Goal: Task Accomplishment & Management: Manage account settings

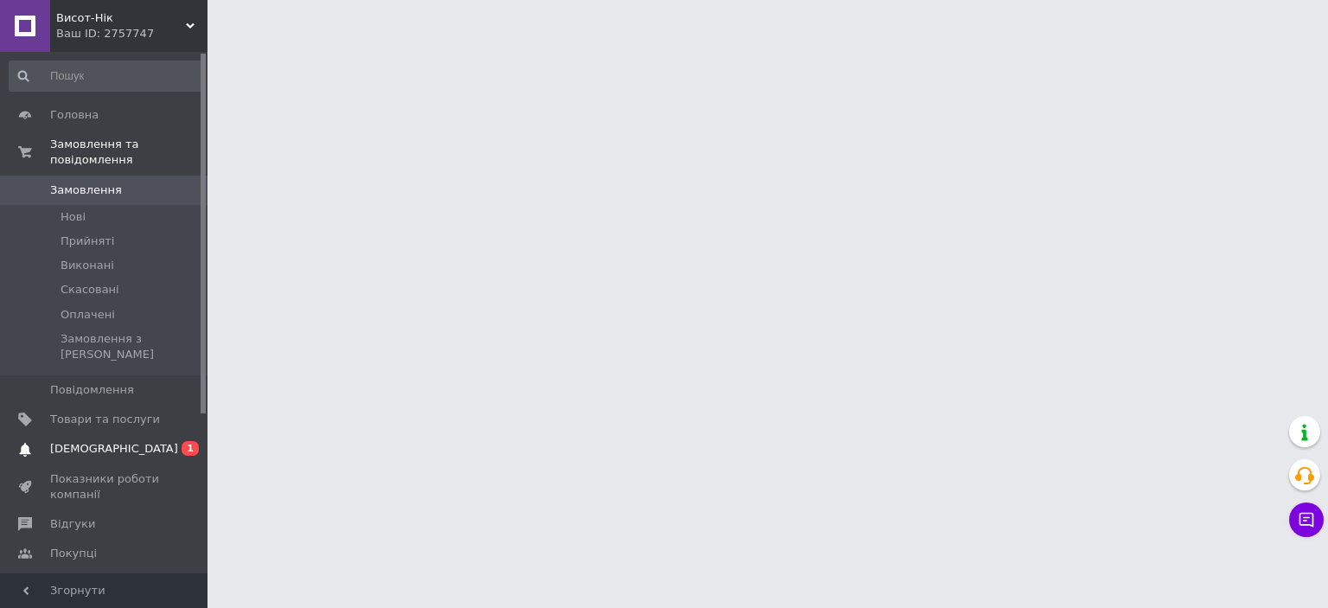
click at [114, 441] on span "[DEMOGRAPHIC_DATA]" at bounding box center [105, 449] width 110 height 16
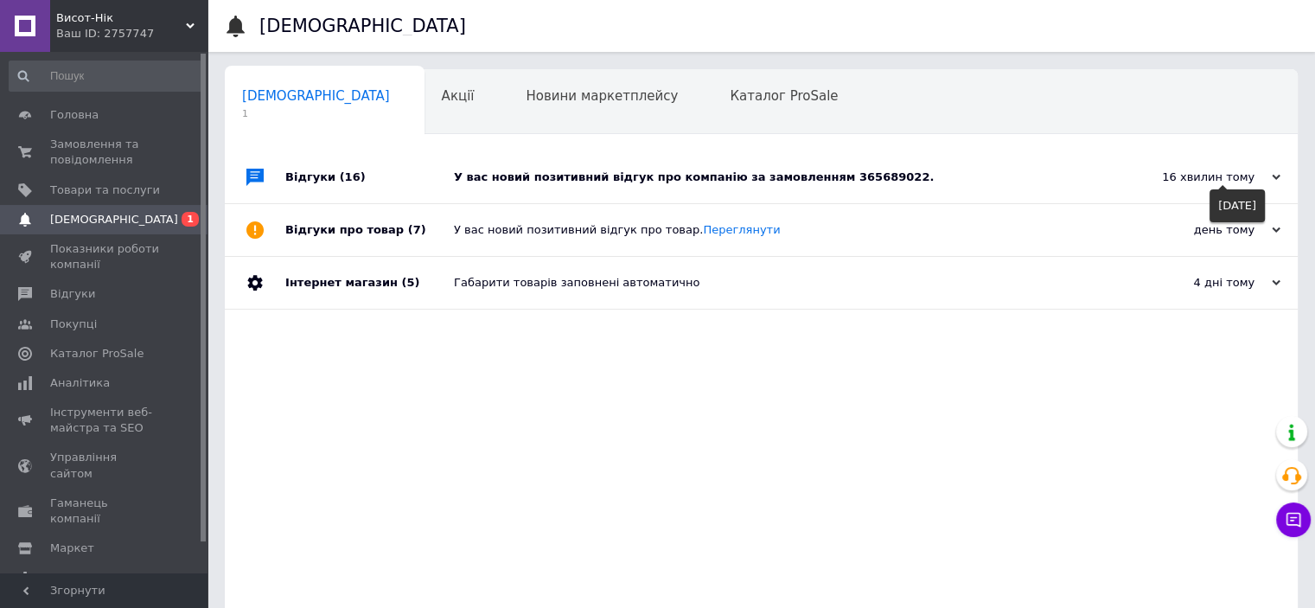
click at [1273, 179] on icon at bounding box center [1276, 177] width 9 height 9
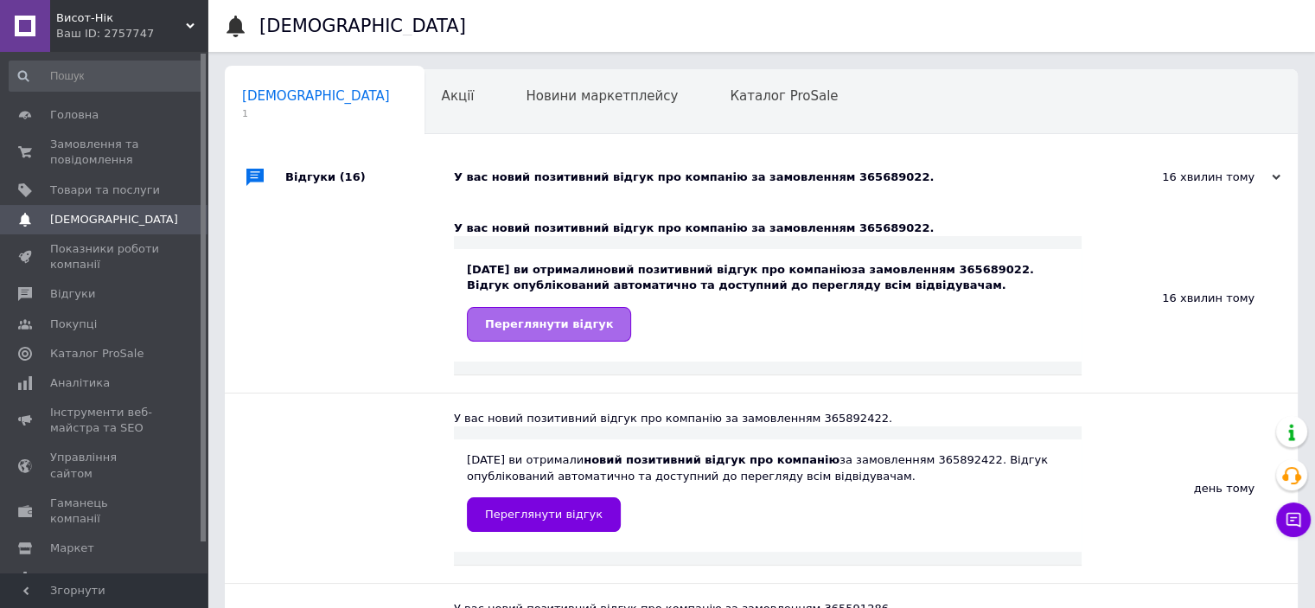
click at [546, 322] on span "Переглянути відгук" at bounding box center [549, 323] width 128 height 13
click at [62, 148] on span "Замовлення та повідомлення" at bounding box center [105, 152] width 110 height 31
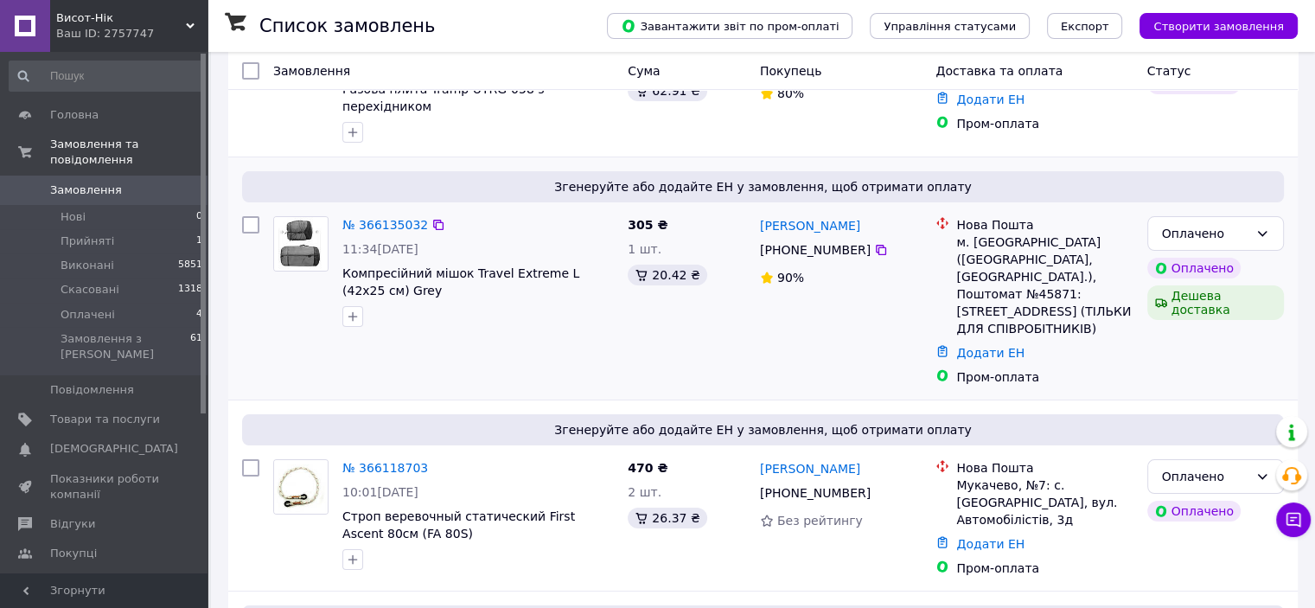
scroll to position [259, 0]
